Goal: Task Accomplishment & Management: Manage account settings

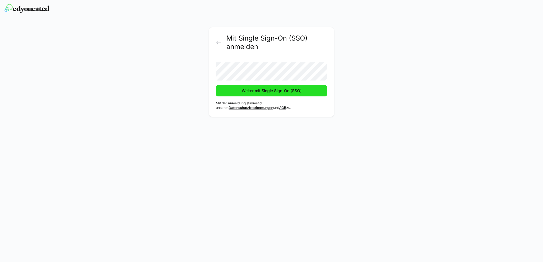
click at [278, 91] on span "Weiter mit Single Sign-On (SSO)" at bounding box center [272, 91] width 62 height 6
click at [261, 95] on span "Weiter mit Single Sign-On (SSO)" at bounding box center [271, 90] width 111 height 11
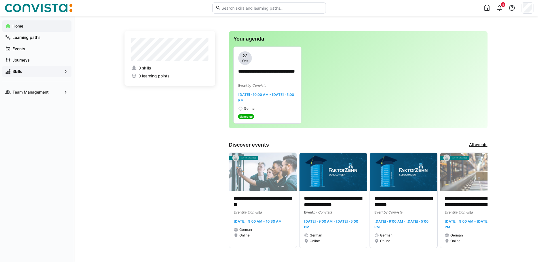
click at [0, 0] on app-navigation-label "Skills" at bounding box center [0, 0] width 0 height 0
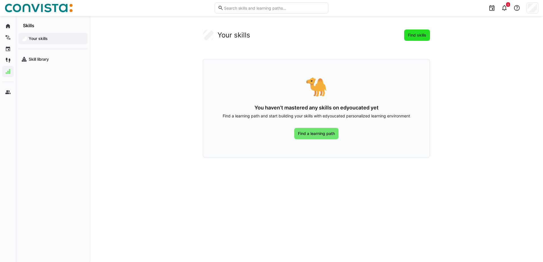
click at [419, 35] on span "Find skills" at bounding box center [417, 35] width 20 height 6
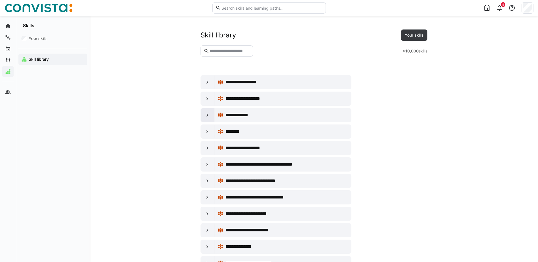
click at [206, 114] on eds-icon at bounding box center [208, 115] width 6 height 6
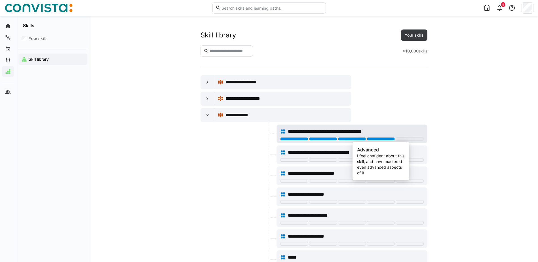
click at [374, 139] on div at bounding box center [381, 138] width 28 height 3
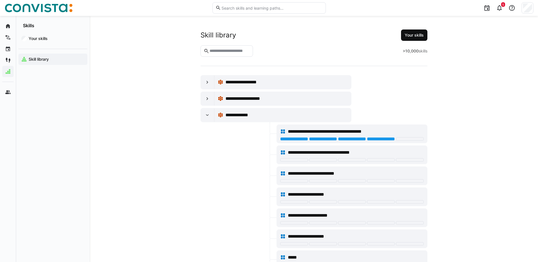
click at [419, 35] on span "Your skills" at bounding box center [414, 35] width 21 height 6
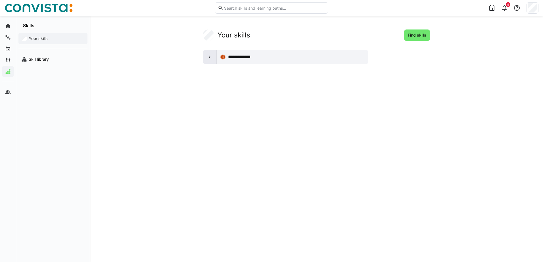
click at [207, 56] on eds-icon at bounding box center [210, 57] width 6 height 6
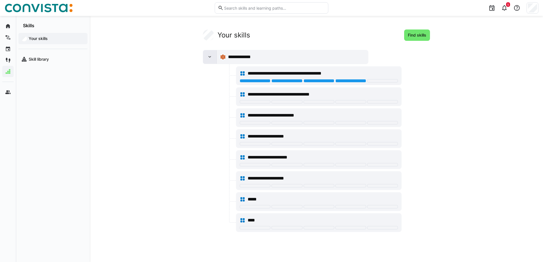
click at [207, 56] on eds-icon at bounding box center [210, 57] width 6 height 6
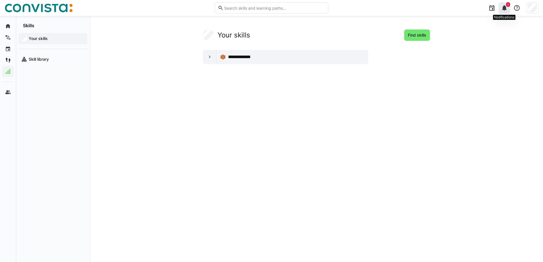
click at [504, 9] on eds-icon at bounding box center [504, 8] width 7 height 7
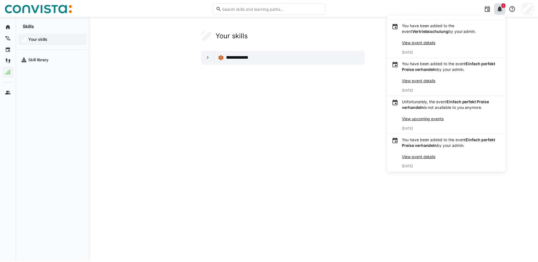
scroll to position [54, 0]
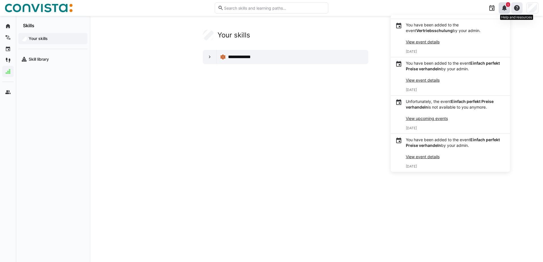
click at [516, 8] on eds-icon at bounding box center [516, 8] width 7 height 7
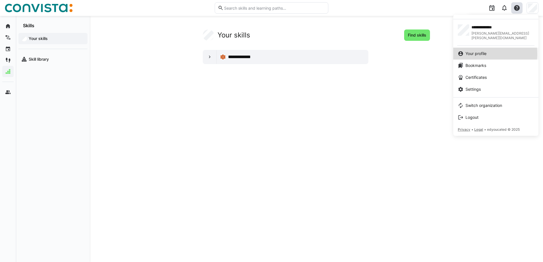
click at [482, 51] on span "Your profile" at bounding box center [475, 54] width 21 height 6
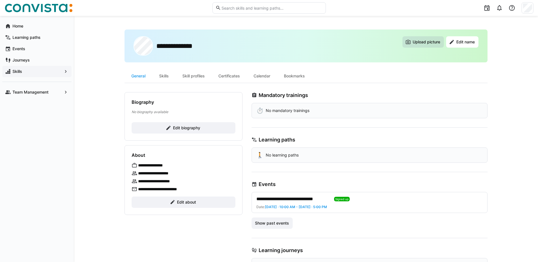
click at [428, 43] on span "Upload picture" at bounding box center [426, 42] width 29 height 6
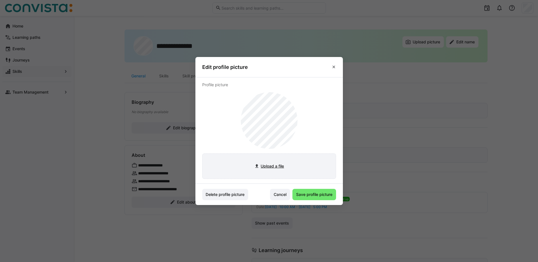
click at [272, 165] on input "file" at bounding box center [269, 166] width 133 height 25
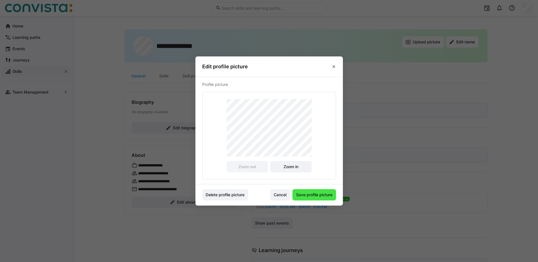
click at [320, 198] on span "Save profile picture" at bounding box center [315, 194] width 44 height 11
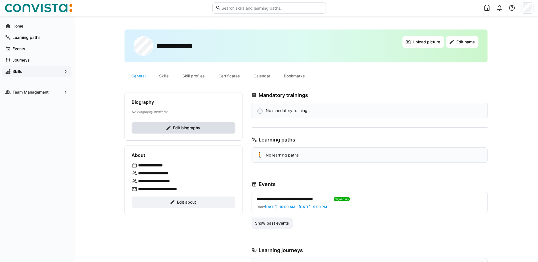
click at [200, 132] on span "Edit biography" at bounding box center [184, 127] width 104 height 11
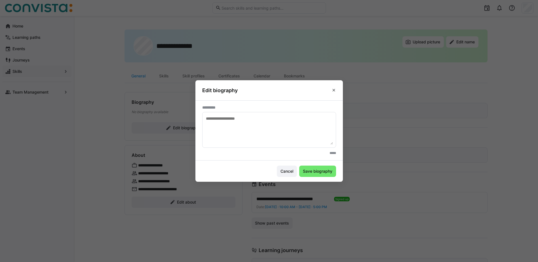
click at [231, 126] on textarea at bounding box center [270, 130] width 128 height 30
click at [334, 145] on eds-input at bounding box center [269, 130] width 134 height 36
click at [286, 172] on span "Cancel" at bounding box center [287, 172] width 14 height 6
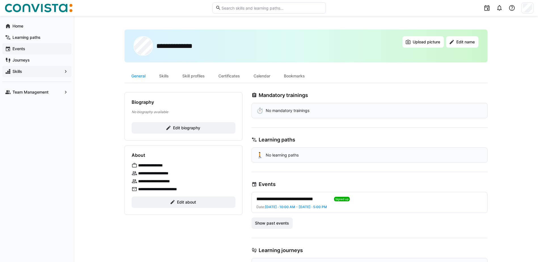
click at [0, 0] on app-navigation-label "Events" at bounding box center [0, 0] width 0 height 0
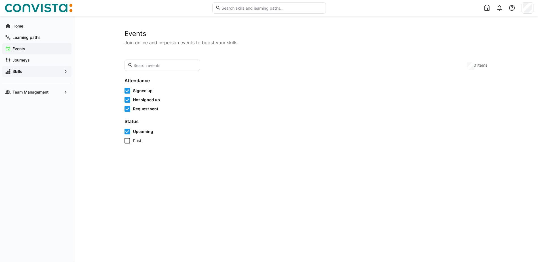
click at [0, 0] on app-navigation-label "Skills" at bounding box center [0, 0] width 0 height 0
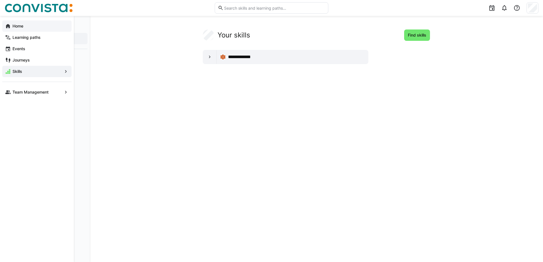
click at [0, 0] on app-navigation-label "Home" at bounding box center [0, 0] width 0 height 0
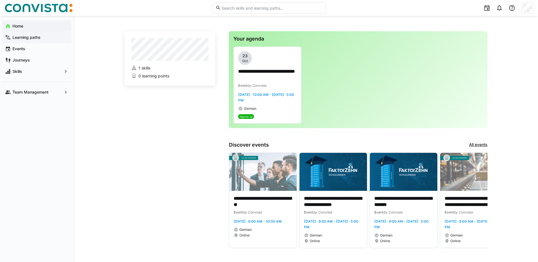
click at [28, 40] on span "Learning paths" at bounding box center [40, 38] width 57 height 6
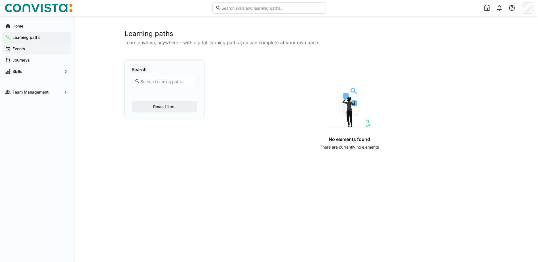
click at [0, 0] on app-navigation-label "Events" at bounding box center [0, 0] width 0 height 0
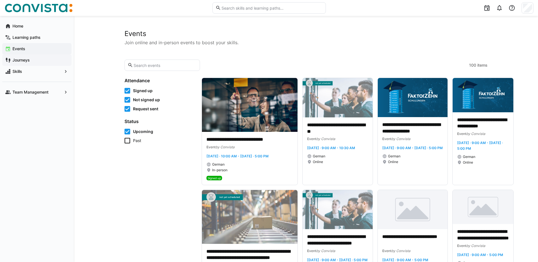
click at [0, 0] on app-navigation-label "Journeys" at bounding box center [0, 0] width 0 height 0
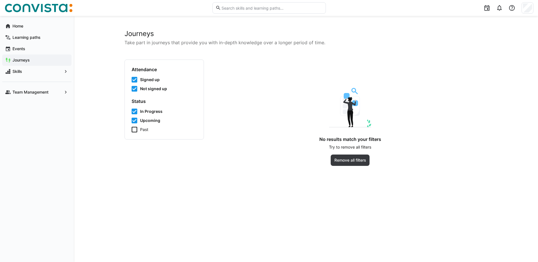
click at [135, 129] on icon at bounding box center [135, 130] width 6 height 6
click at [0, 0] on app-navigation-label "Skills" at bounding box center [0, 0] width 0 height 0
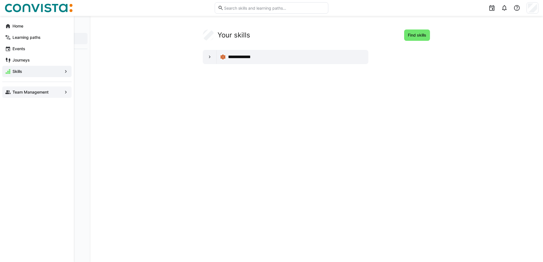
click at [0, 0] on app-navigation-label "Team Management" at bounding box center [0, 0] width 0 height 0
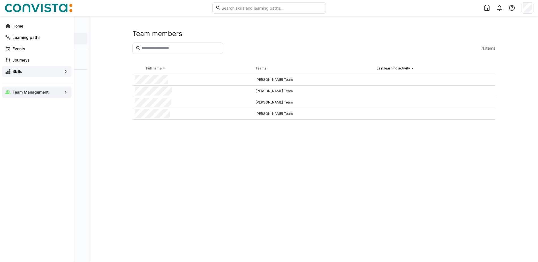
click at [0, 0] on app-navigation-label "Skills" at bounding box center [0, 0] width 0 height 0
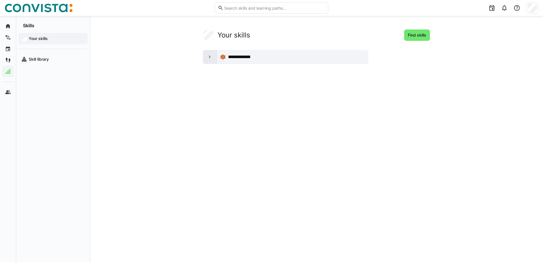
click at [208, 56] on eds-icon at bounding box center [210, 57] width 6 height 6
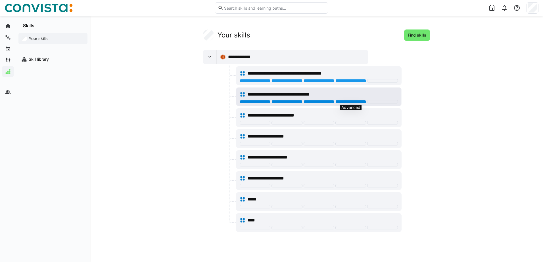
click at [349, 102] on div at bounding box center [350, 101] width 31 height 3
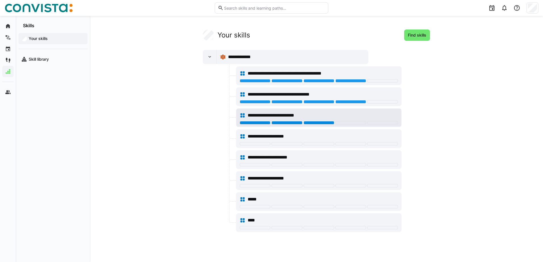
click at [314, 124] on div at bounding box center [318, 122] width 31 height 3
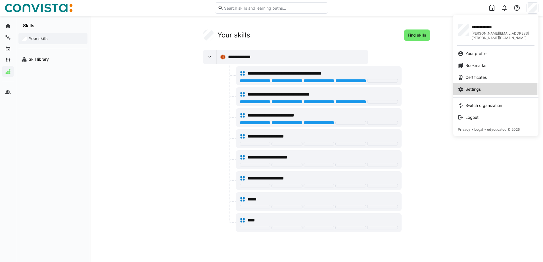
click at [476, 87] on span "Settings" at bounding box center [472, 90] width 15 height 6
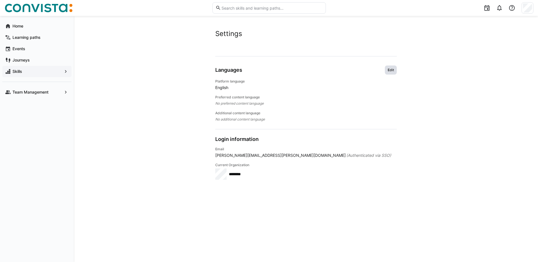
click at [393, 69] on span "Edit" at bounding box center [390, 70] width 7 height 5
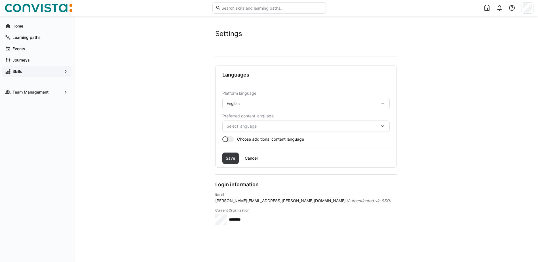
click at [386, 103] on div "English" at bounding box center [306, 103] width 167 height 11
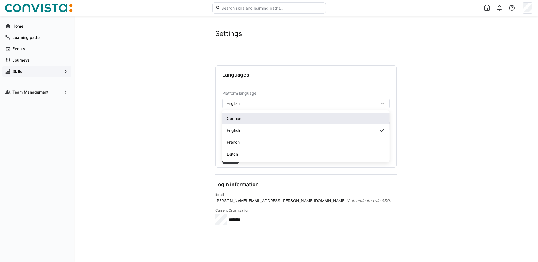
click at [243, 118] on div "German" at bounding box center [306, 119] width 158 height 6
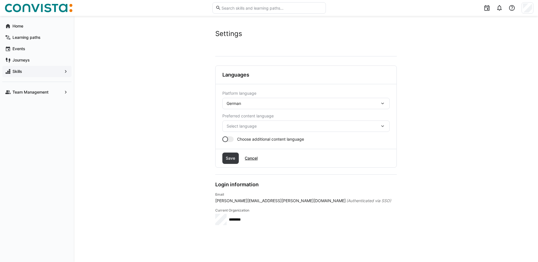
click at [267, 128] on span "Select language" at bounding box center [303, 126] width 153 height 6
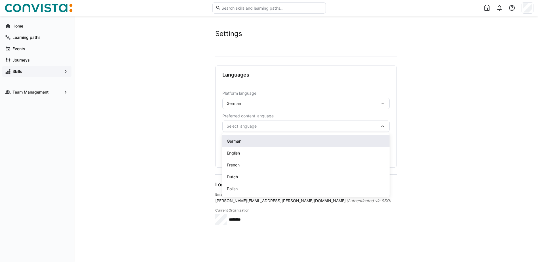
click at [235, 143] on span "German" at bounding box center [234, 142] width 14 height 6
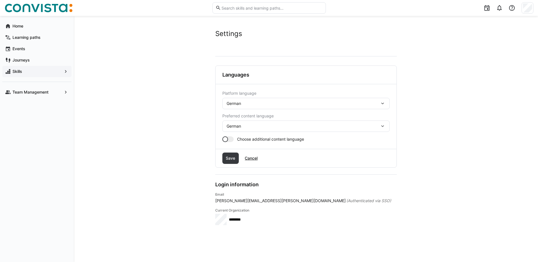
click at [227, 139] on div at bounding box center [226, 140] width 6 height 6
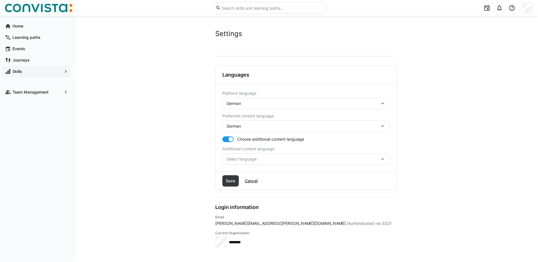
click at [355, 158] on span "Select language" at bounding box center [303, 159] width 153 height 6
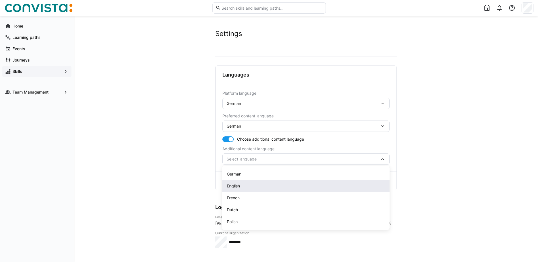
click at [230, 186] on span "English" at bounding box center [233, 186] width 13 height 6
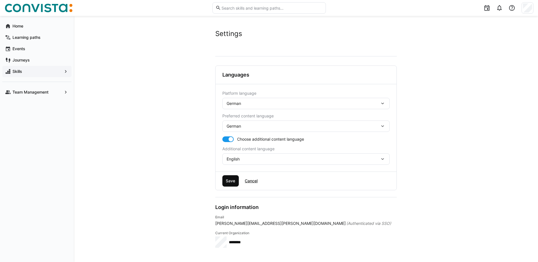
click at [232, 185] on span "Save" at bounding box center [231, 180] width 17 height 11
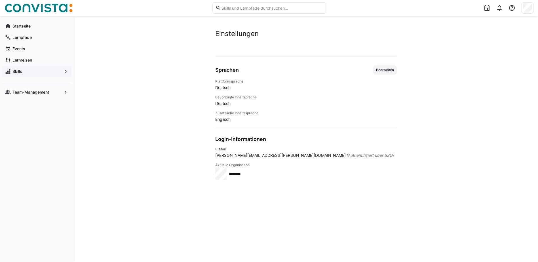
click at [26, 71] on span "Skills" at bounding box center [37, 72] width 51 height 6
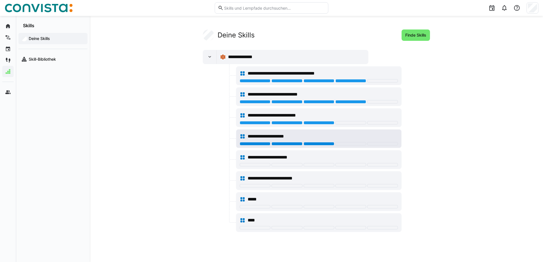
click at [314, 144] on div at bounding box center [318, 143] width 31 height 3
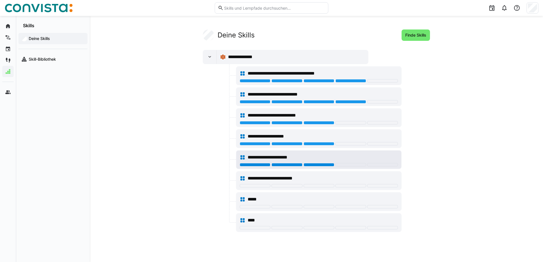
click at [315, 165] on div at bounding box center [318, 164] width 31 height 3
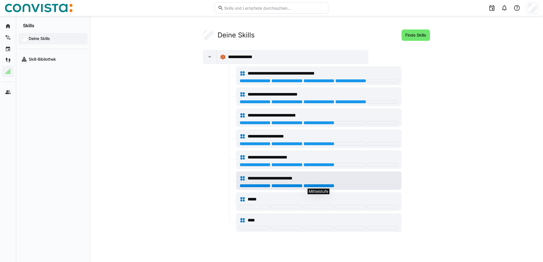
click at [316, 187] on div at bounding box center [318, 185] width 31 height 3
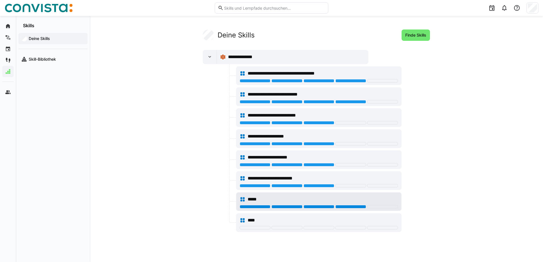
click at [344, 207] on div at bounding box center [350, 206] width 31 height 3
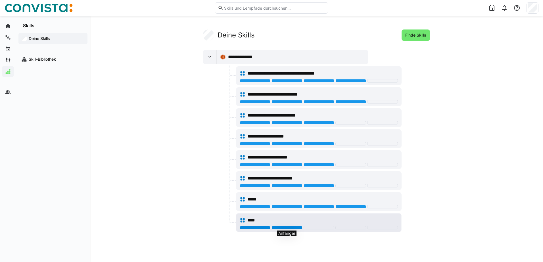
click at [296, 227] on div at bounding box center [286, 227] width 31 height 3
click at [316, 228] on div at bounding box center [318, 227] width 31 height 3
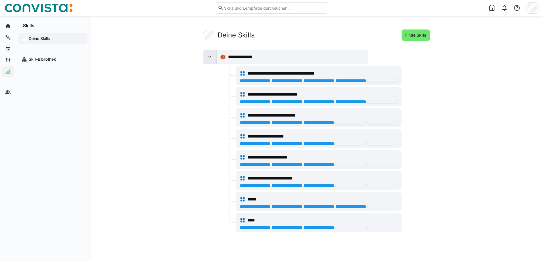
click at [206, 59] on div at bounding box center [210, 57] width 14 height 14
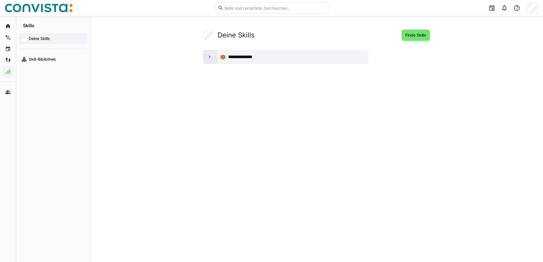
click at [206, 59] on div at bounding box center [210, 57] width 14 height 14
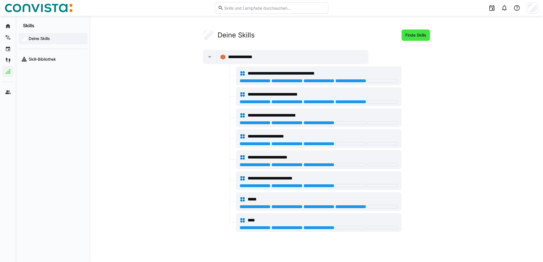
click at [419, 40] on span "Finde Skills" at bounding box center [415, 35] width 28 height 11
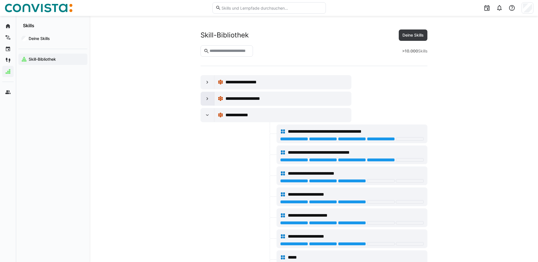
click at [208, 98] on eds-icon at bounding box center [208, 99] width 6 height 6
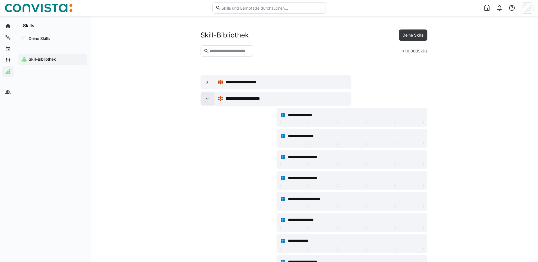
click at [208, 98] on eds-icon at bounding box center [208, 99] width 6 height 6
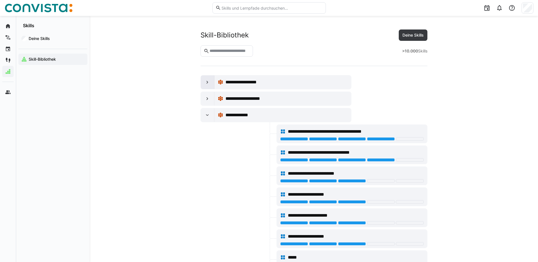
click at [209, 82] on eds-icon at bounding box center [208, 82] width 6 height 6
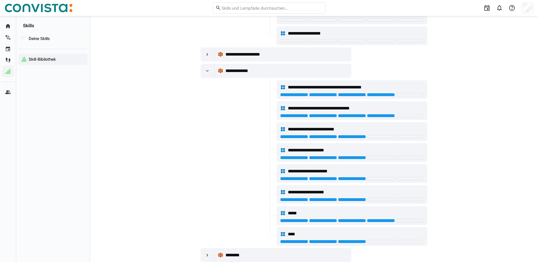
scroll to position [85, 0]
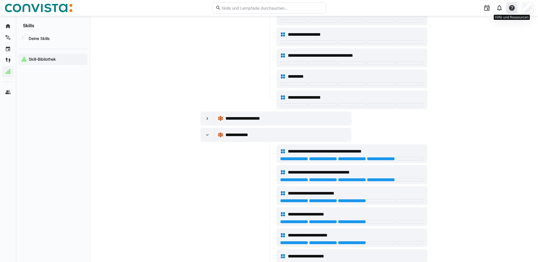
click at [513, 10] on eds-icon at bounding box center [512, 8] width 7 height 7
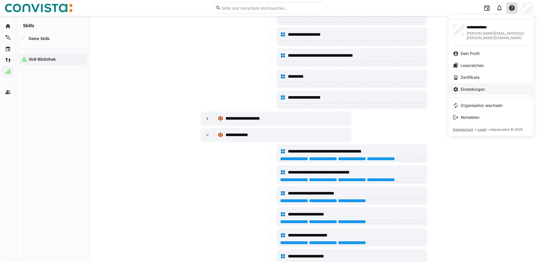
click at [471, 87] on span "Einstellungen" at bounding box center [473, 90] width 24 height 6
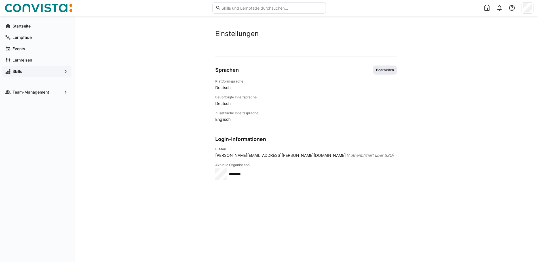
click at [393, 72] on span "Bearbeiten" at bounding box center [385, 70] width 19 height 5
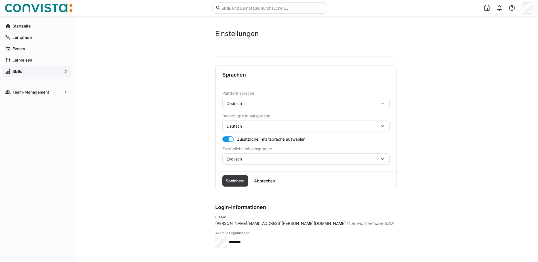
click at [232, 141] on div at bounding box center [231, 140] width 6 height 6
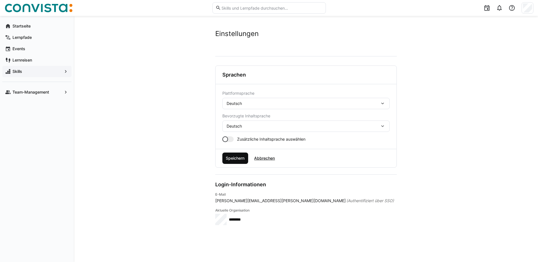
click at [240, 158] on span "Speichern" at bounding box center [235, 159] width 20 height 6
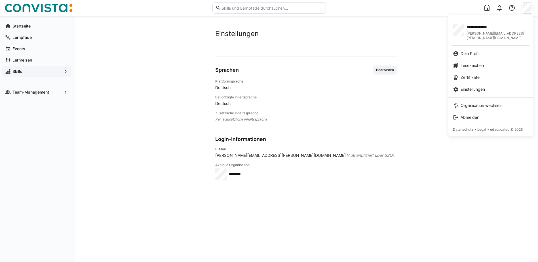
click at [18, 74] on div at bounding box center [269, 131] width 538 height 262
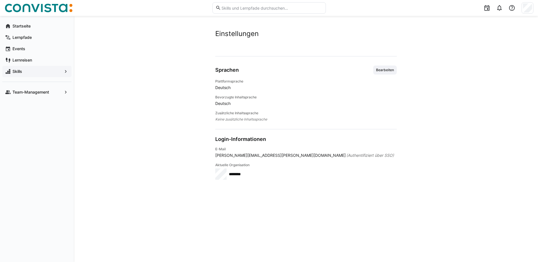
click at [23, 72] on span "Skills" at bounding box center [37, 72] width 51 height 6
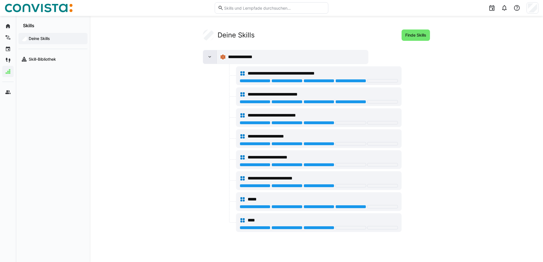
click at [209, 58] on eds-icon at bounding box center [210, 57] width 6 height 6
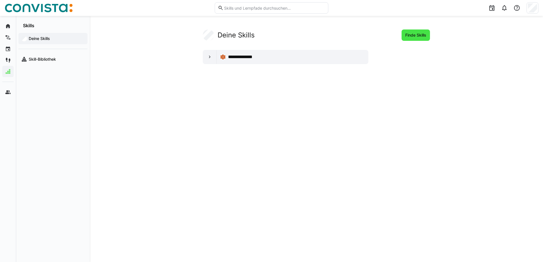
click at [420, 36] on span "Finde Skills" at bounding box center [415, 35] width 23 height 6
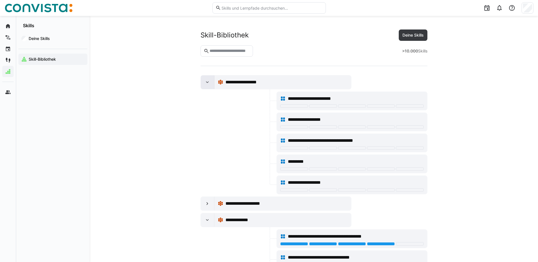
click at [207, 83] on eds-icon at bounding box center [208, 82] width 6 height 6
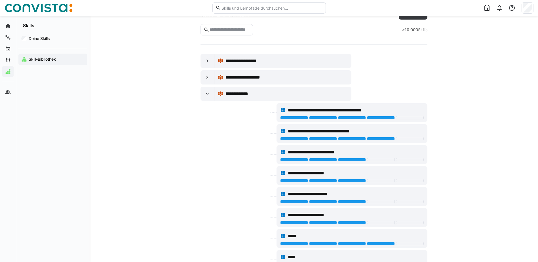
scroll to position [57, 0]
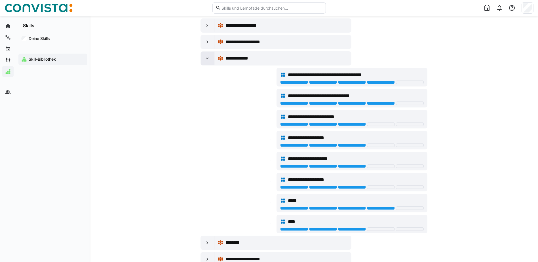
click at [206, 58] on eds-icon at bounding box center [208, 59] width 6 height 6
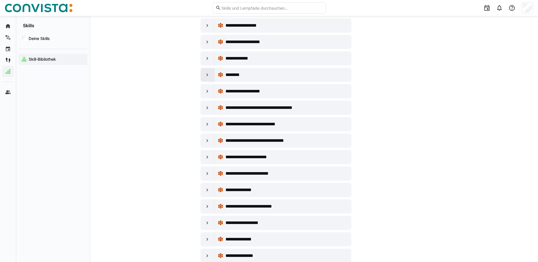
click at [205, 76] on eds-icon at bounding box center [208, 75] width 6 height 6
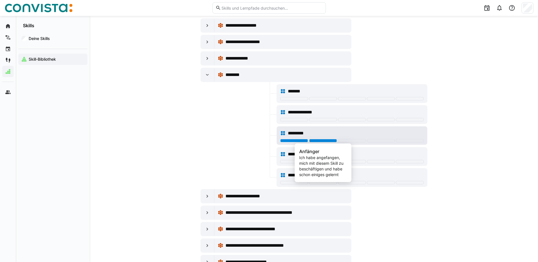
click at [319, 141] on div at bounding box center [323, 140] width 28 height 3
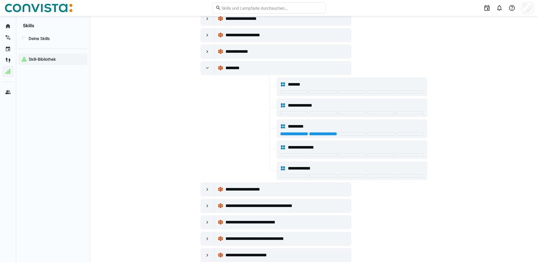
scroll to position [28, 0]
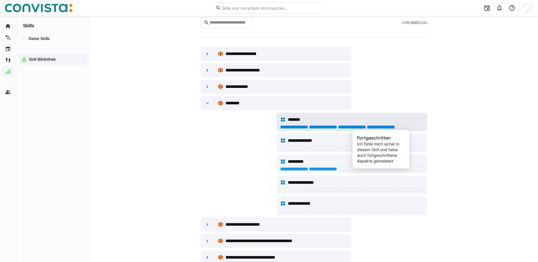
click at [379, 127] on div at bounding box center [381, 126] width 28 height 3
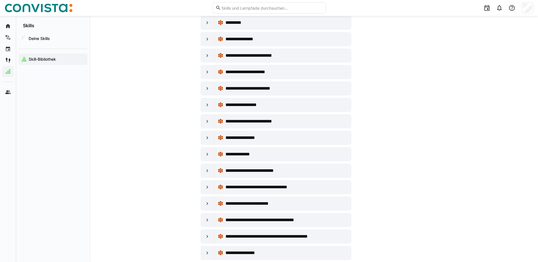
scroll to position [795, 0]
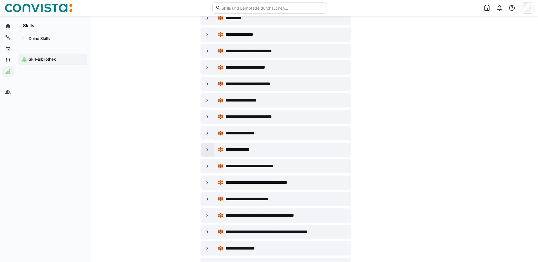
click at [209, 151] on eds-icon at bounding box center [208, 150] width 6 height 6
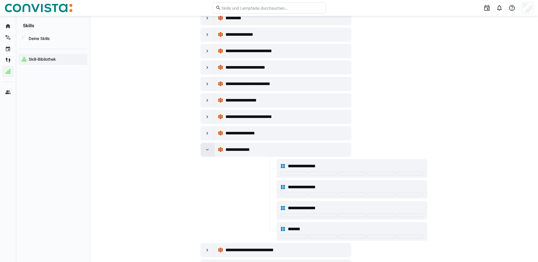
click at [207, 151] on eds-icon at bounding box center [208, 150] width 6 height 6
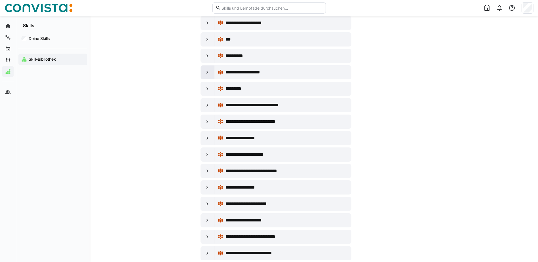
scroll to position [1107, 0]
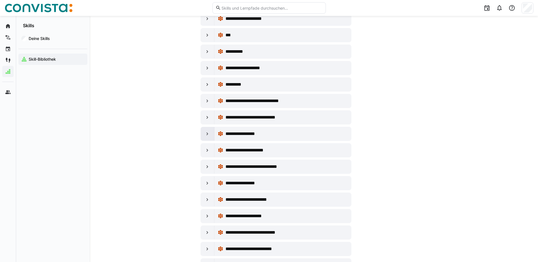
click at [206, 135] on eds-icon at bounding box center [208, 134] width 6 height 6
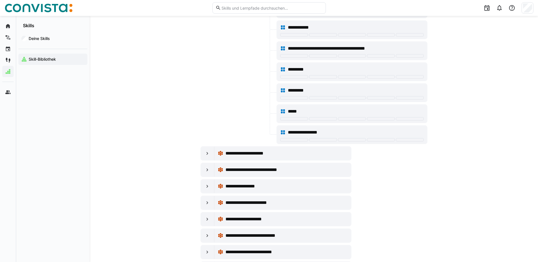
scroll to position [1561, 0]
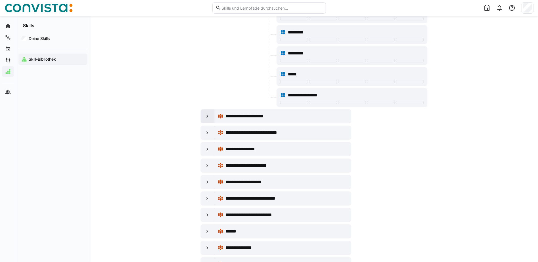
click at [207, 119] on eds-icon at bounding box center [208, 117] width 6 height 6
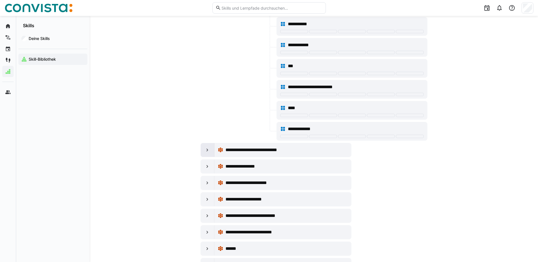
scroll to position [1873, 0]
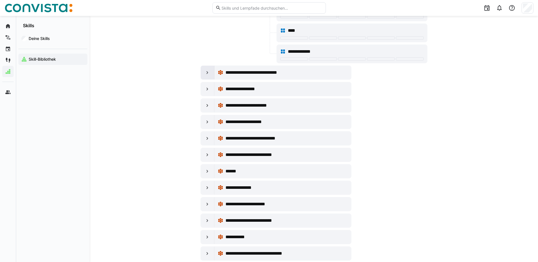
click at [203, 75] on div at bounding box center [208, 73] width 14 height 14
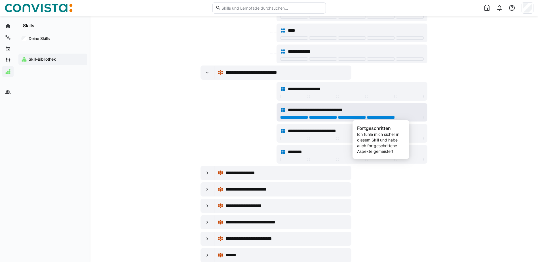
click at [386, 118] on div at bounding box center [381, 117] width 28 height 3
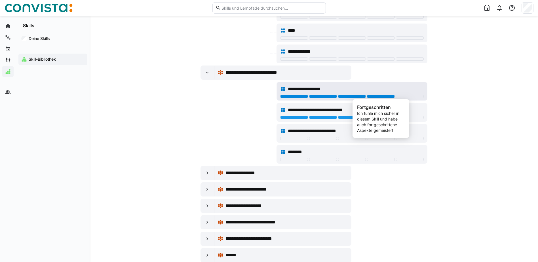
click at [380, 96] on div at bounding box center [381, 96] width 28 height 3
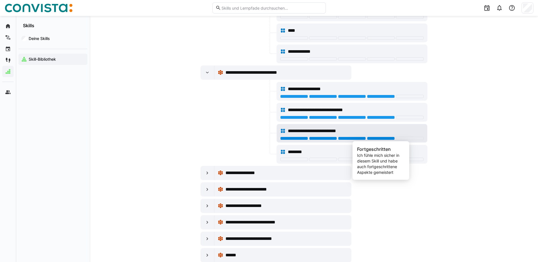
click at [385, 138] on div at bounding box center [381, 138] width 28 height 3
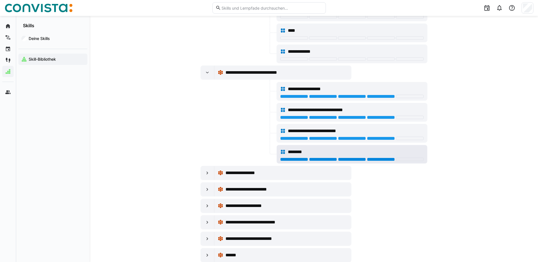
click at [387, 160] on div at bounding box center [381, 159] width 28 height 3
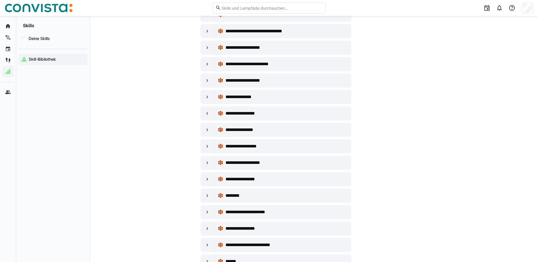
scroll to position [2242, 0]
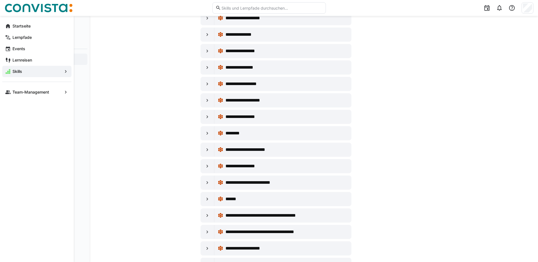
click at [0, 0] on app-navigation-label "Skills" at bounding box center [0, 0] width 0 height 0
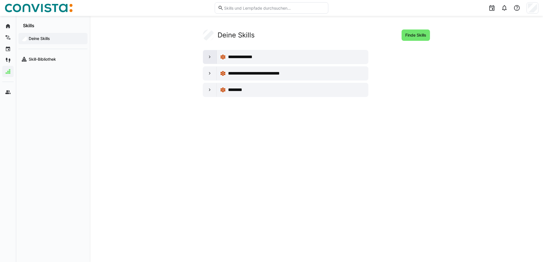
click at [208, 57] on eds-icon at bounding box center [210, 57] width 6 height 6
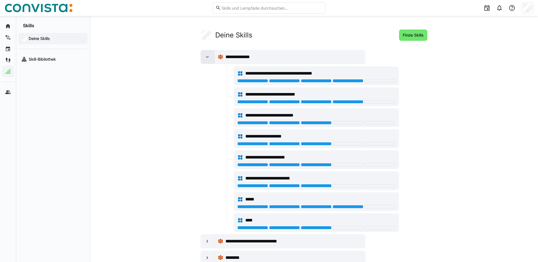
click at [207, 57] on eds-icon at bounding box center [208, 57] width 6 height 6
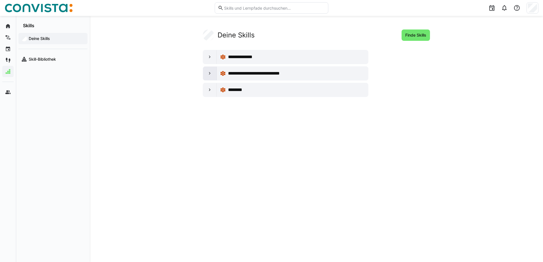
click at [209, 74] on eds-icon at bounding box center [210, 74] width 6 height 6
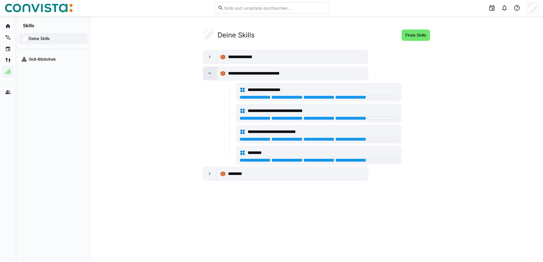
click at [209, 74] on eds-icon at bounding box center [210, 74] width 6 height 6
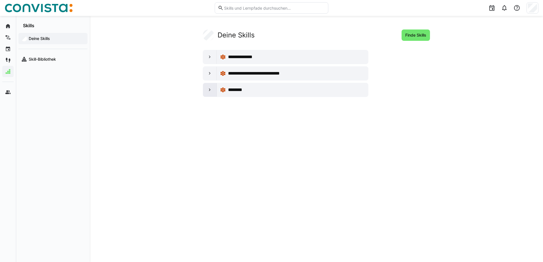
click at [210, 88] on eds-icon at bounding box center [210, 90] width 6 height 6
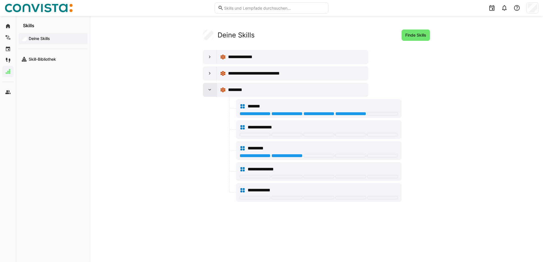
click at [210, 89] on eds-icon at bounding box center [210, 90] width 6 height 6
